Goal: Check status: Check status

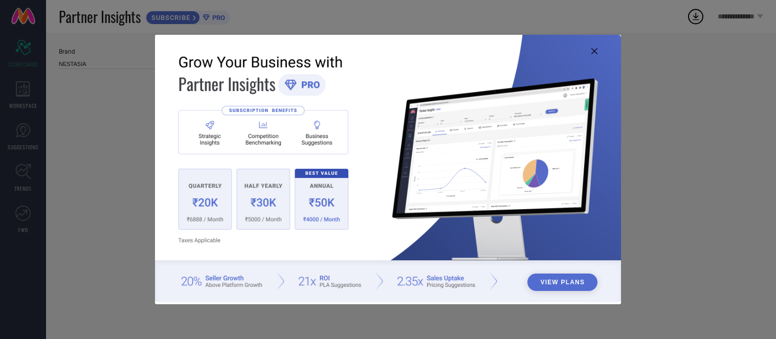
type input "All"
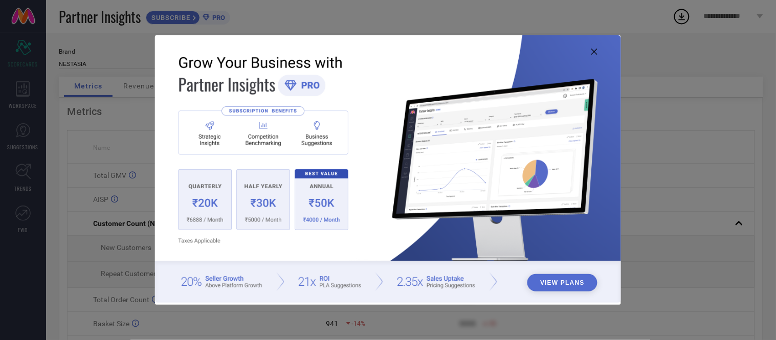
click at [591, 53] on icon at bounding box center [594, 52] width 6 height 6
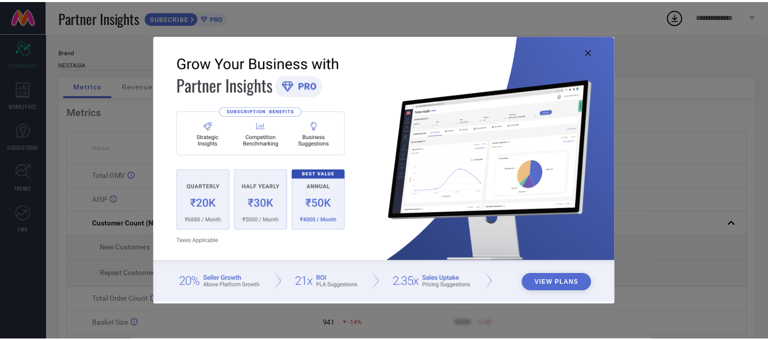
scroll to position [1, 0]
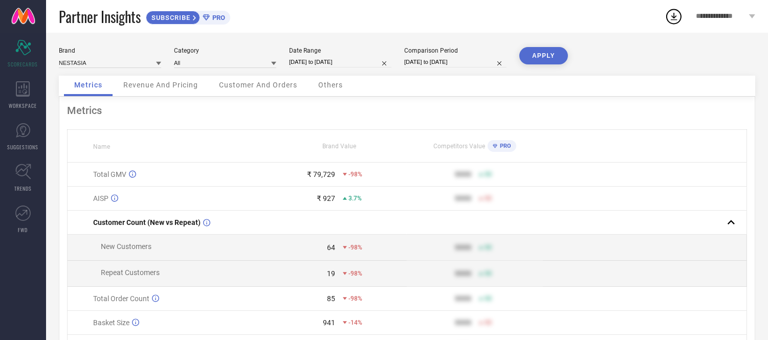
click at [369, 64] on input "[DATE] to [DATE]" at bounding box center [340, 62] width 102 height 11
select select "7"
select select "2025"
select select "8"
select select "2025"
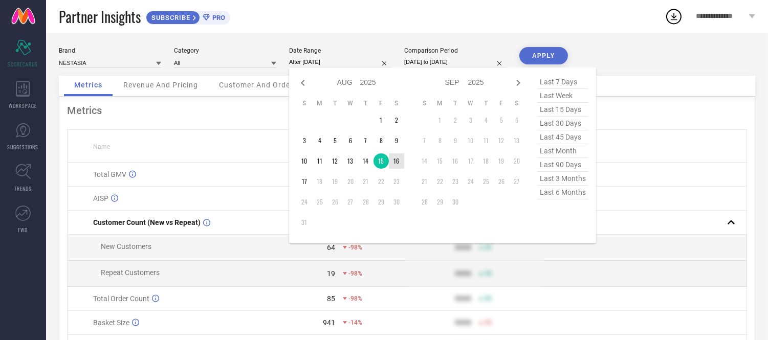
click at [400, 160] on td "16" at bounding box center [396, 160] width 15 height 15
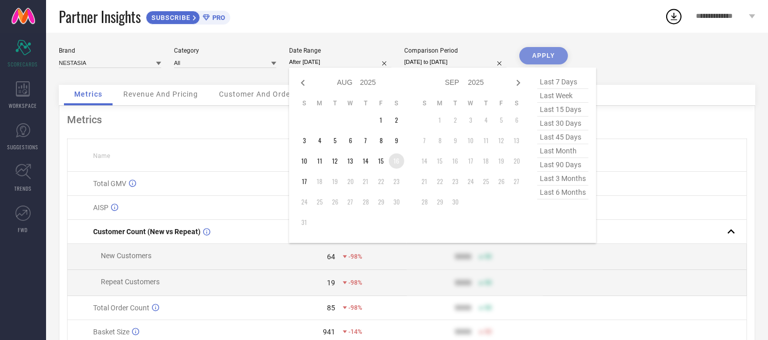
type input "[DATE] to [DATE]"
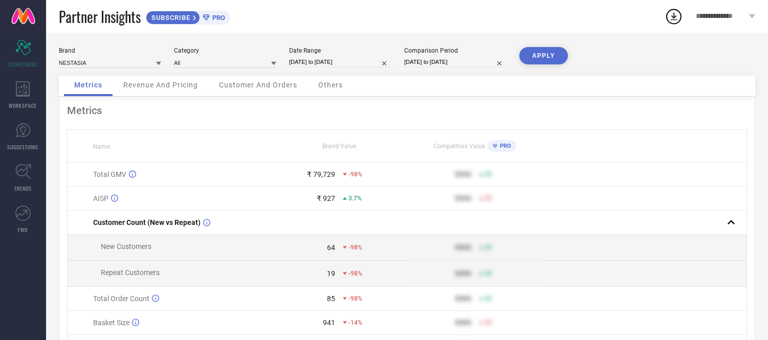
click at [549, 57] on button "APPLY" at bounding box center [543, 55] width 49 height 17
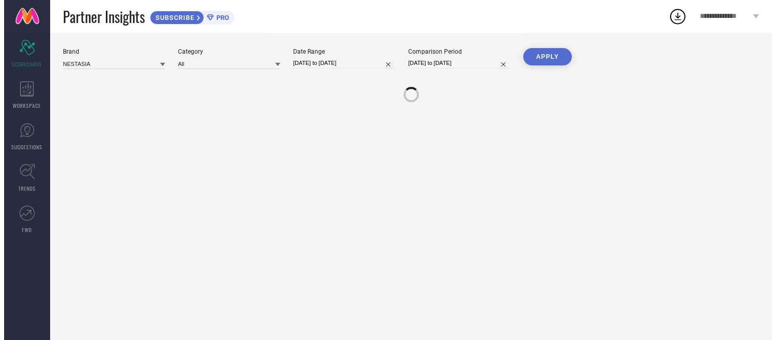
scroll to position [0, 0]
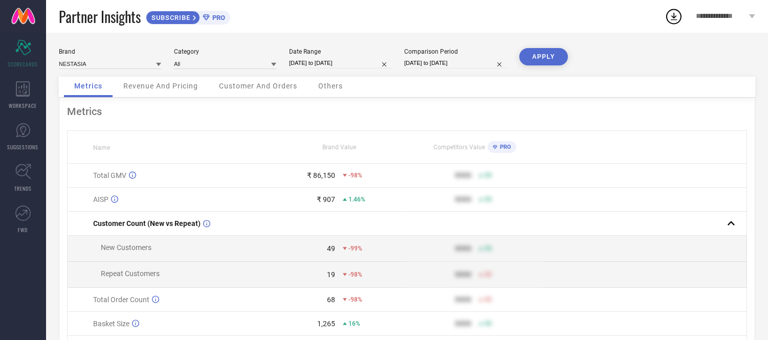
click at [328, 89] on span "Others" at bounding box center [330, 86] width 25 height 8
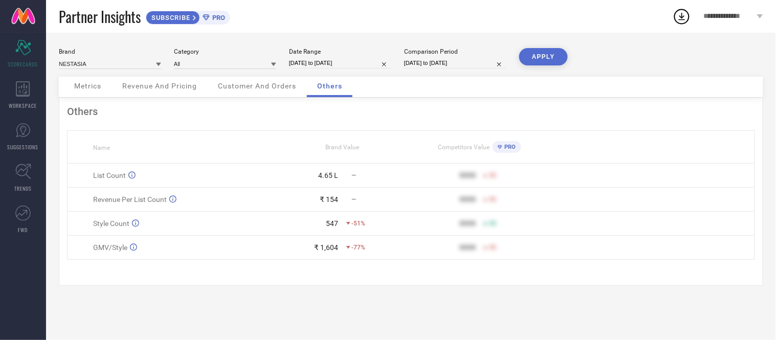
click at [361, 61] on input "[DATE] to [DATE]" at bounding box center [340, 63] width 102 height 11
select select "7"
select select "2025"
select select "8"
select select "2025"
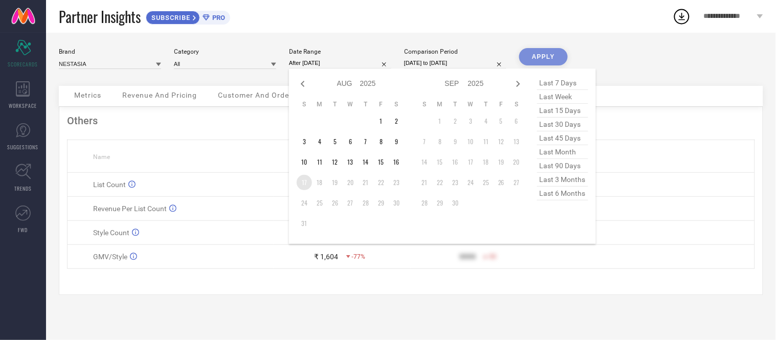
click at [305, 185] on td "17" at bounding box center [304, 182] width 15 height 15
type input "[DATE] to [DATE]"
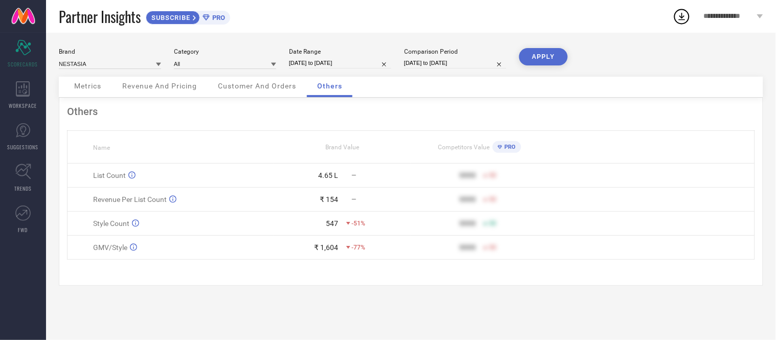
click at [549, 59] on button "APPLY" at bounding box center [543, 56] width 49 height 17
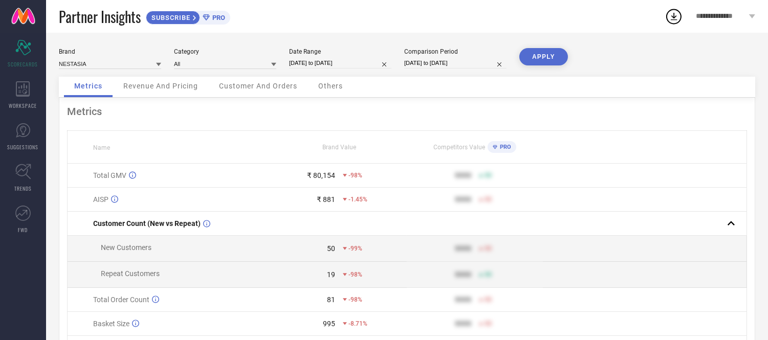
click at [325, 85] on span "Others" at bounding box center [330, 86] width 25 height 8
